Goal: Navigation & Orientation: Find specific page/section

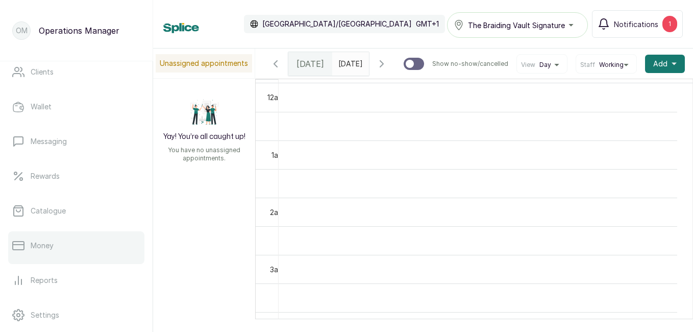
scroll to position [148, 0]
click at [66, 242] on link "Money" at bounding box center [76, 246] width 136 height 29
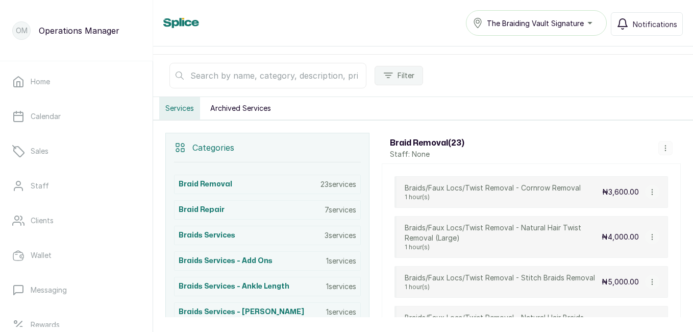
scroll to position [129, 0]
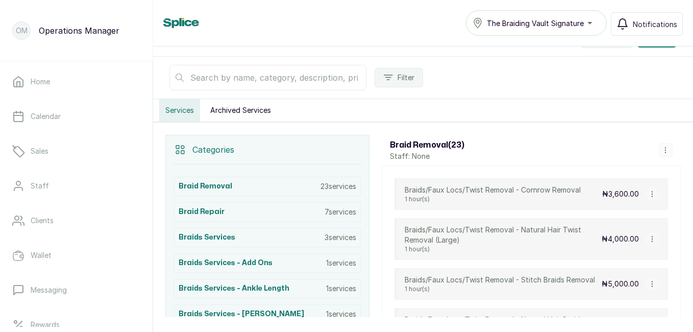
click at [499, 191] on p "Braids/Faux Locs/Twist Removal - Cornrow Removal" at bounding box center [493, 190] width 176 height 10
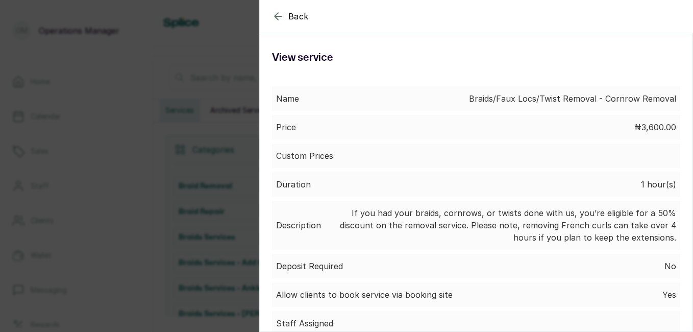
click at [286, 14] on button "Back" at bounding box center [290, 16] width 37 height 12
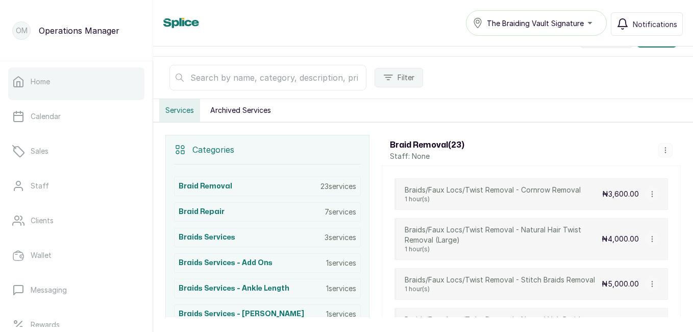
click at [30, 78] on link "Home" at bounding box center [76, 81] width 136 height 29
